Goal: Information Seeking & Learning: Understand process/instructions

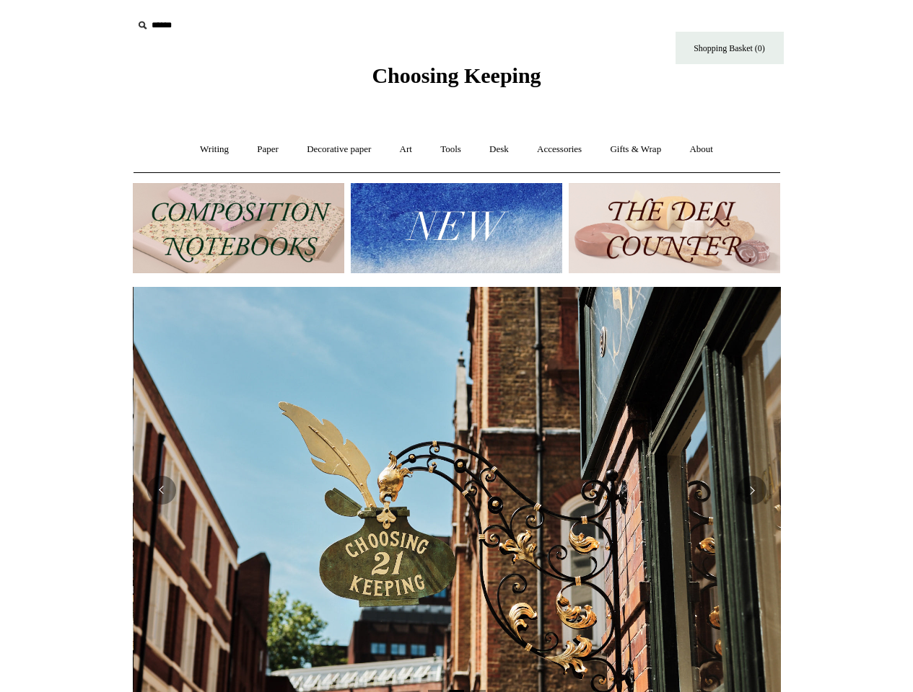
scroll to position [0, 648]
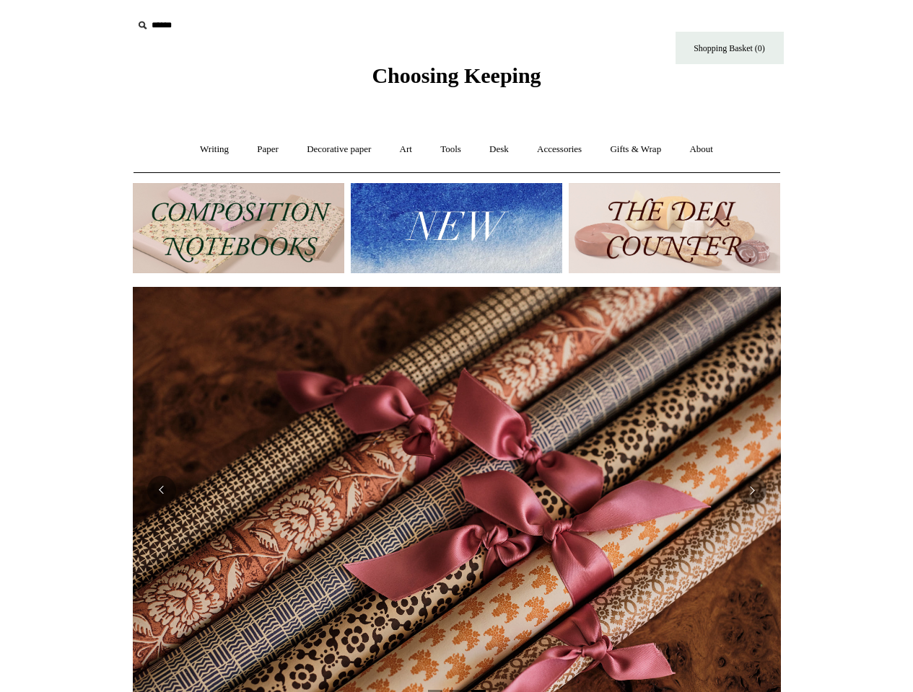
scroll to position [0, 1296]
